Goal: Book appointment/travel/reservation

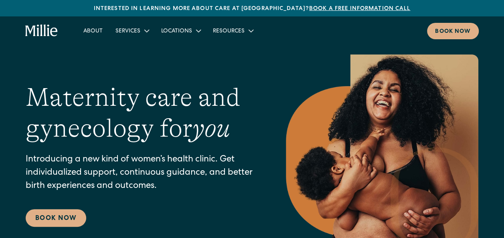
click at [258, 66] on div "Maternity care and gynecology for you Introducing a new kind of women’s health …" at bounding box center [252, 155] width 453 height 200
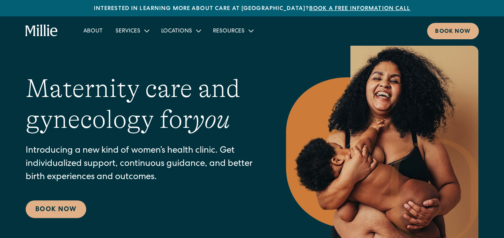
scroll to position [8, 0]
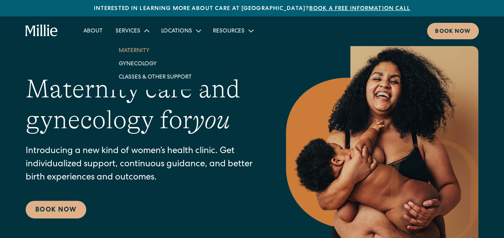
click at [131, 48] on link "Maternity" at bounding box center [155, 50] width 86 height 13
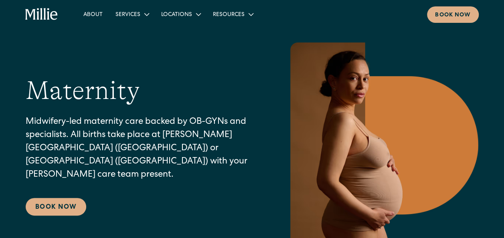
scroll to position [12, 0]
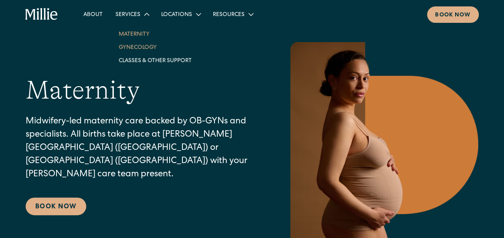
click at [135, 47] on link "Gynecology" at bounding box center [155, 46] width 86 height 13
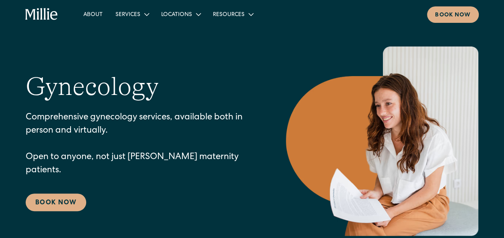
scroll to position [0, 0]
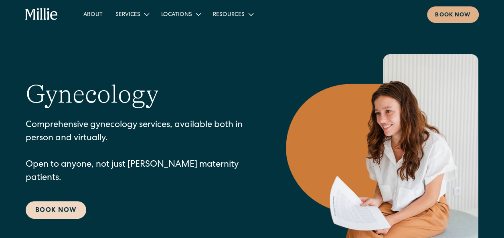
click at [59, 201] on link "Book Now" at bounding box center [56, 210] width 61 height 18
click at [95, 13] on link "About" at bounding box center [93, 14] width 32 height 13
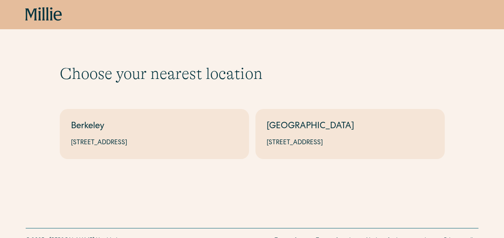
click at [266, 85] on div "Choose your nearest location Shows if there's no parameters Berkeley 2999 Regen…" at bounding box center [252, 111] width 385 height 95
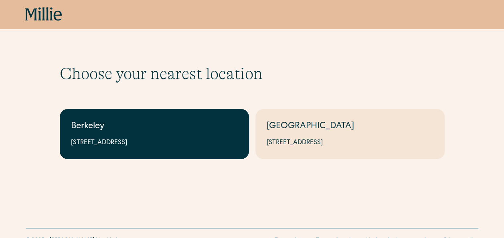
click at [176, 122] on div "Berkeley" at bounding box center [154, 126] width 167 height 13
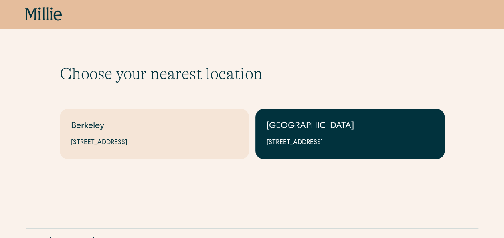
click at [314, 135] on link "South Bay 1471 Saratoga Ave, Suite 101, San Jose, CA 95129" at bounding box center [349, 134] width 189 height 50
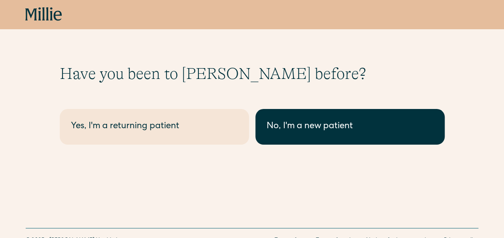
click at [272, 138] on link "No, I'm a new patient" at bounding box center [349, 127] width 189 height 36
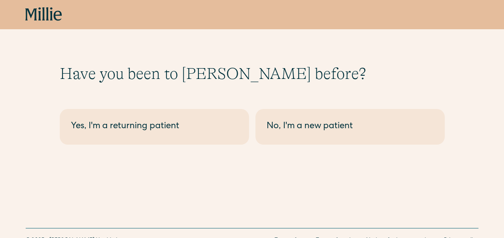
click at [248, 85] on div "Have you been to [PERSON_NAME] before? Berkeley - Maternity Yes, I'm a returnin…" at bounding box center [252, 104] width 385 height 81
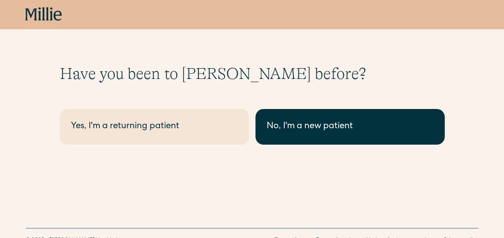
click at [276, 131] on div "No, I'm a new patient" at bounding box center [350, 126] width 167 height 13
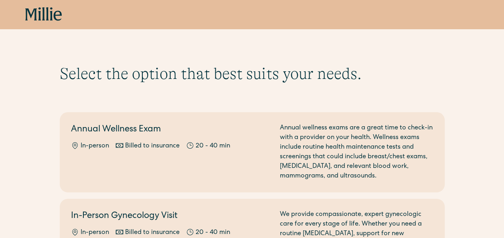
click at [237, 74] on h1 "Select the option that best suits your needs." at bounding box center [252, 73] width 385 height 19
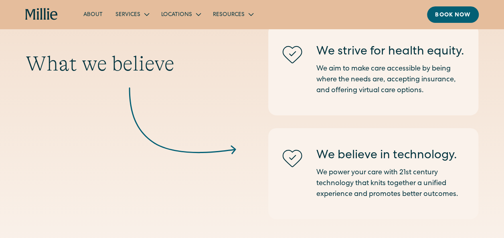
scroll to position [1238, 0]
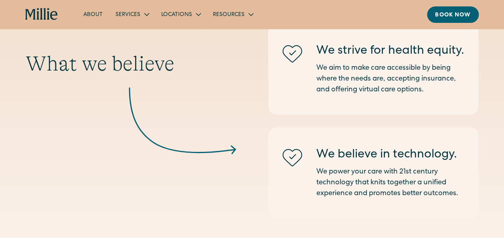
click at [93, 17] on link "About" at bounding box center [93, 14] width 32 height 13
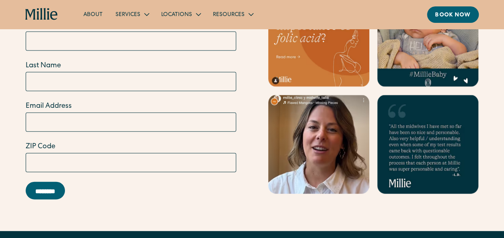
scroll to position [2344, 0]
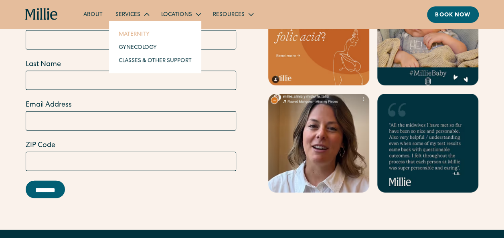
click at [131, 35] on link "Maternity" at bounding box center [155, 33] width 86 height 13
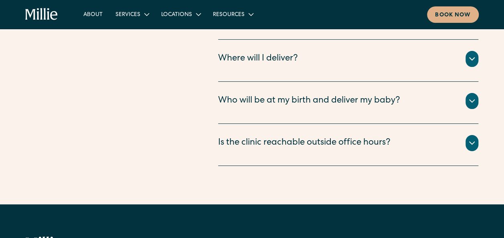
scroll to position [3228, 0]
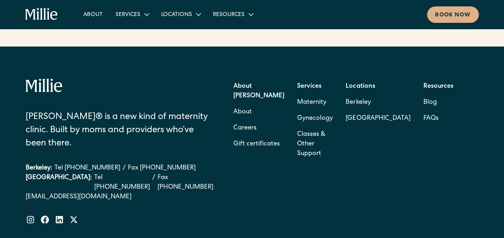
click at [33, 19] on icon "home" at bounding box center [30, 14] width 10 height 11
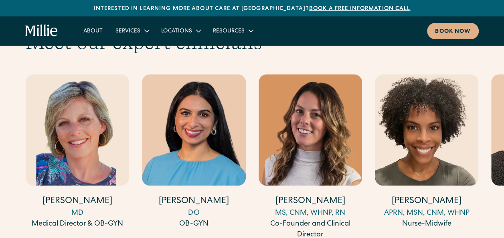
scroll to position [2211, 0]
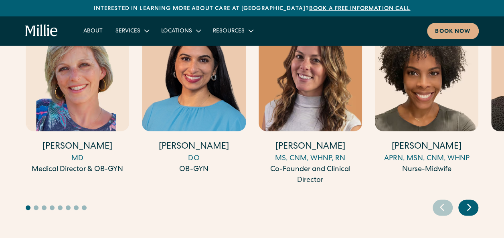
click at [465, 201] on icon "Next slide" at bounding box center [469, 207] width 12 height 12
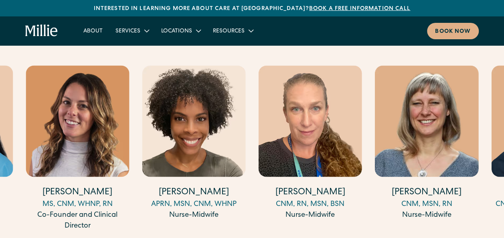
scroll to position [2166, 0]
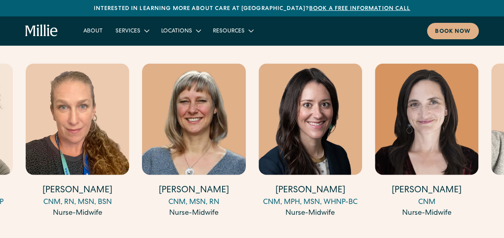
scroll to position [2168, 0]
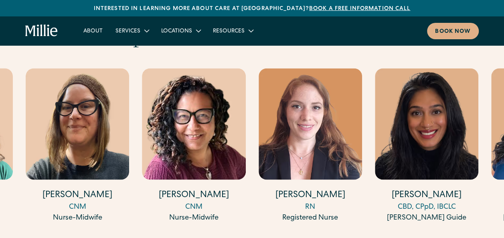
scroll to position [2162, 0]
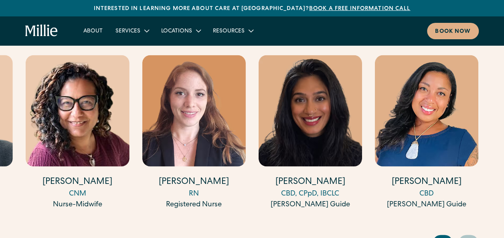
scroll to position [2175, 0]
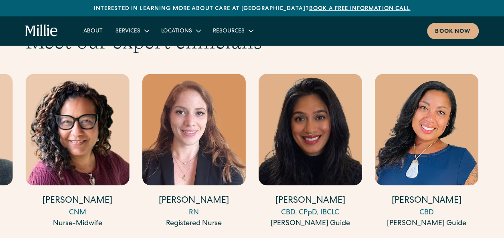
scroll to position [2157, 0]
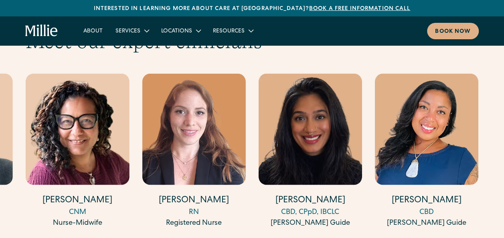
click at [426, 218] on div "[PERSON_NAME] Guide" at bounding box center [426, 223] width 103 height 11
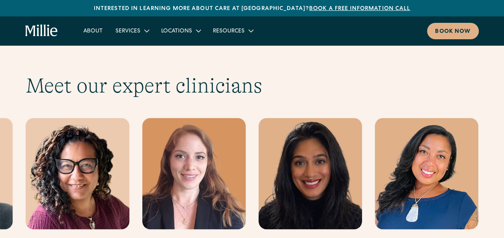
scroll to position [2113, 0]
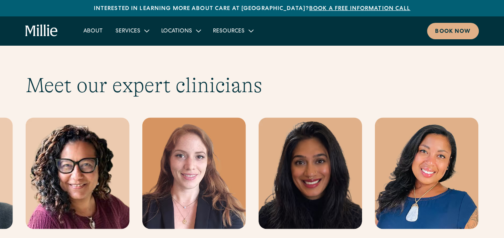
click at [255, 77] on h2 "Meet our expert clinicians" at bounding box center [252, 85] width 453 height 25
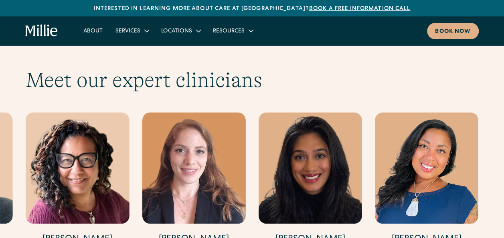
scroll to position [2111, 0]
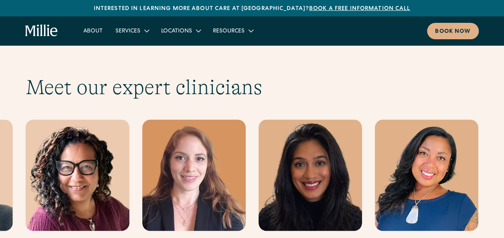
click at [350, 75] on h2 "Meet our expert clinicians" at bounding box center [252, 87] width 453 height 25
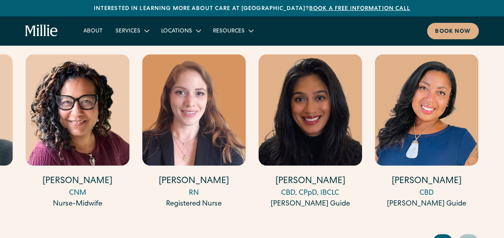
scroll to position [2108, 0]
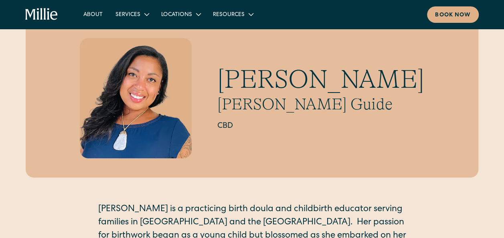
scroll to position [35, 0]
